Goal: Task Accomplishment & Management: Complete application form

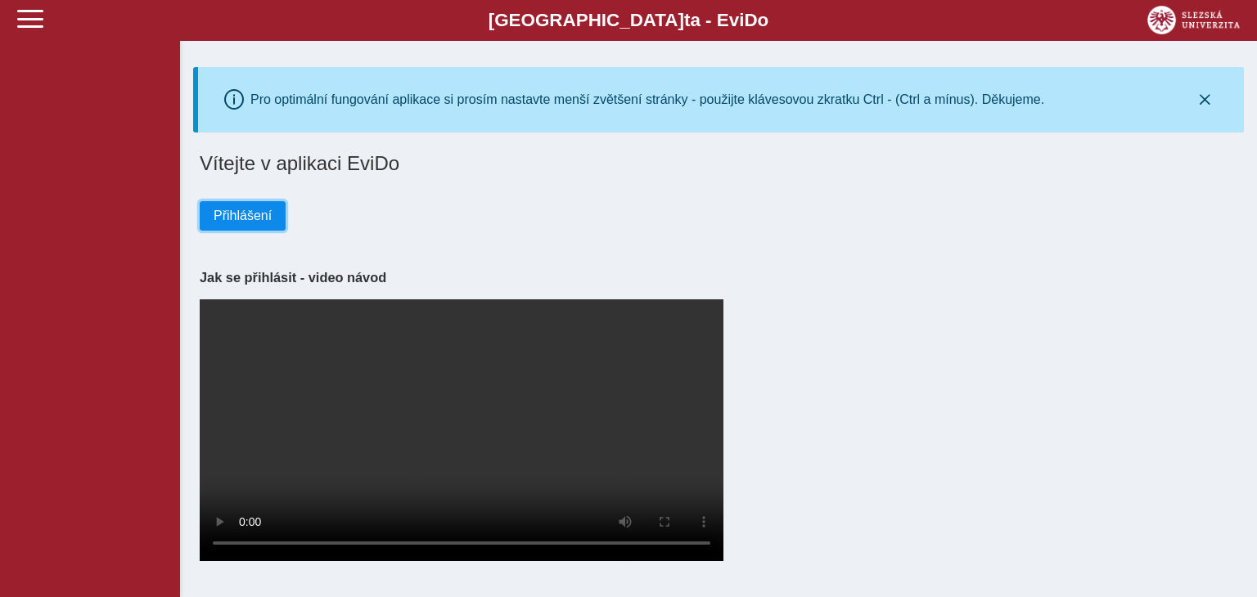
click at [245, 209] on span "Přihlášení" at bounding box center [243, 216] width 58 height 15
